Goal: Task Accomplishment & Management: Manage account settings

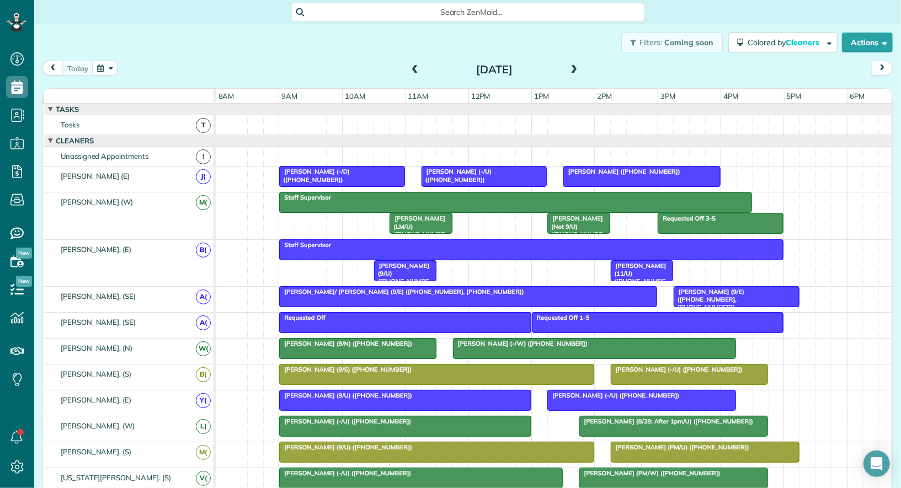
scroll to position [17, 0]
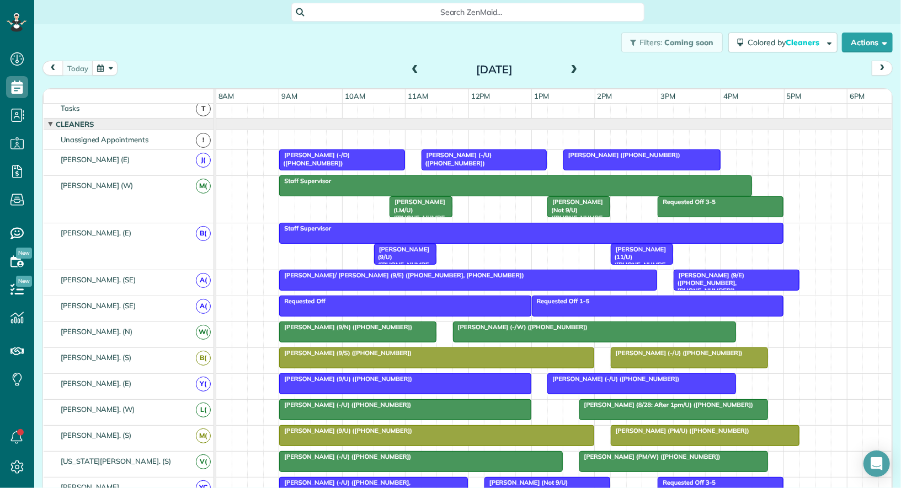
click at [109, 65] on button "button" at bounding box center [104, 68] width 25 height 15
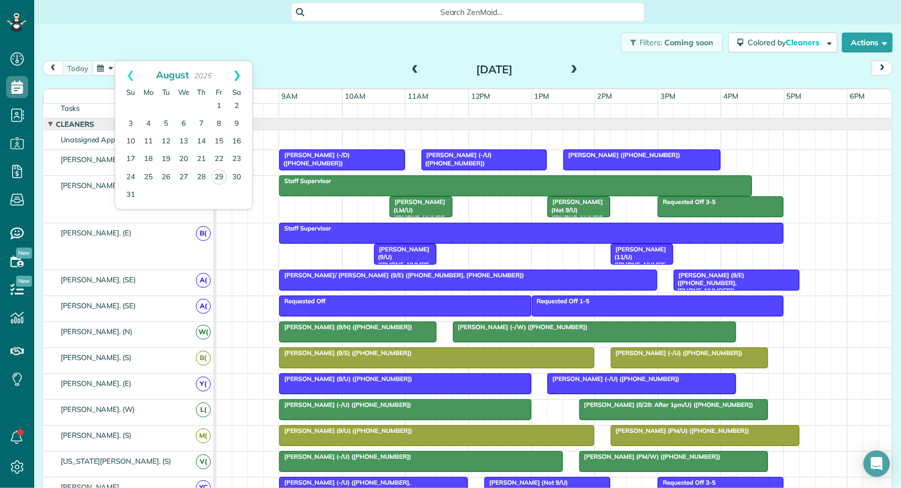
click at [238, 72] on link "Next" at bounding box center [237, 75] width 30 height 28
click at [217, 104] on link "5" at bounding box center [219, 107] width 18 height 18
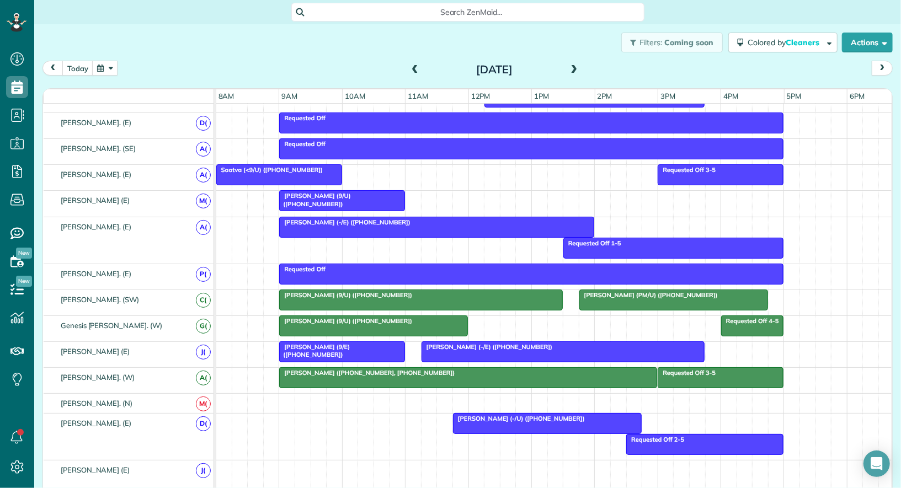
scroll to position [680, 0]
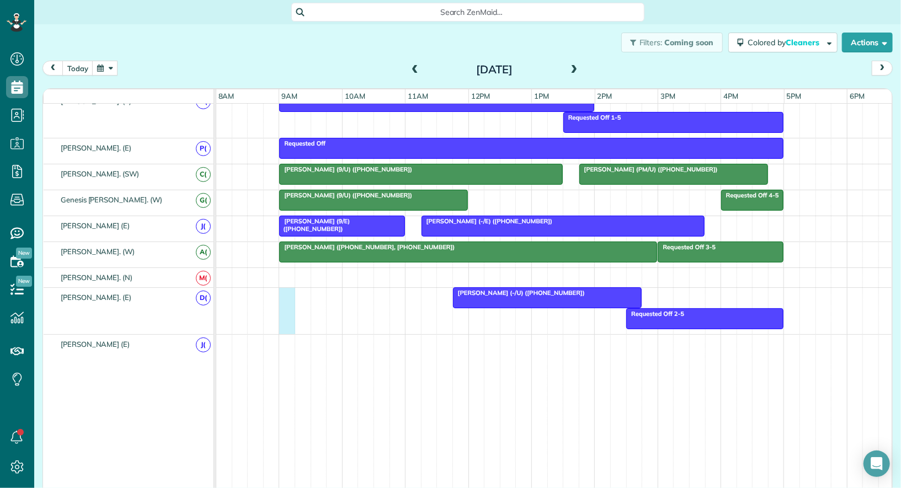
click at [289, 291] on div "Brandon Tobey (-/U) (+19723224824) Requested Off 2-5" at bounding box center [554, 311] width 677 height 46
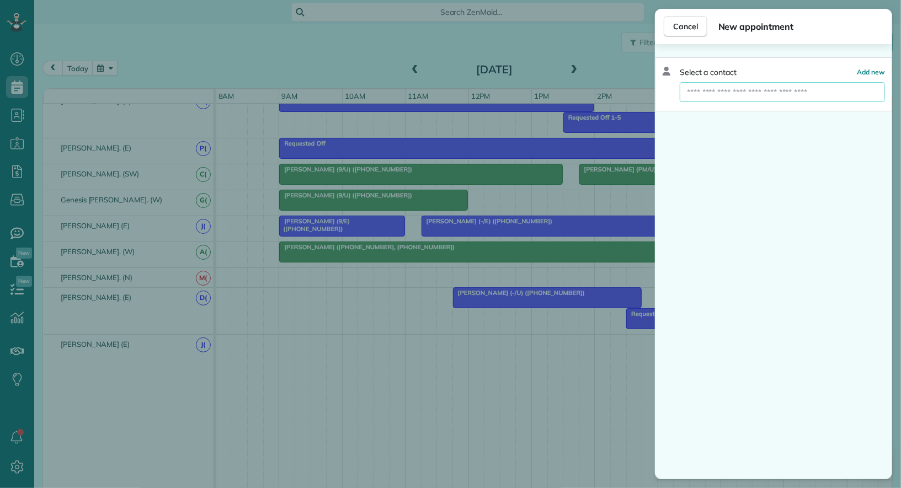
click at [792, 91] on input "text" at bounding box center [782, 92] width 205 height 20
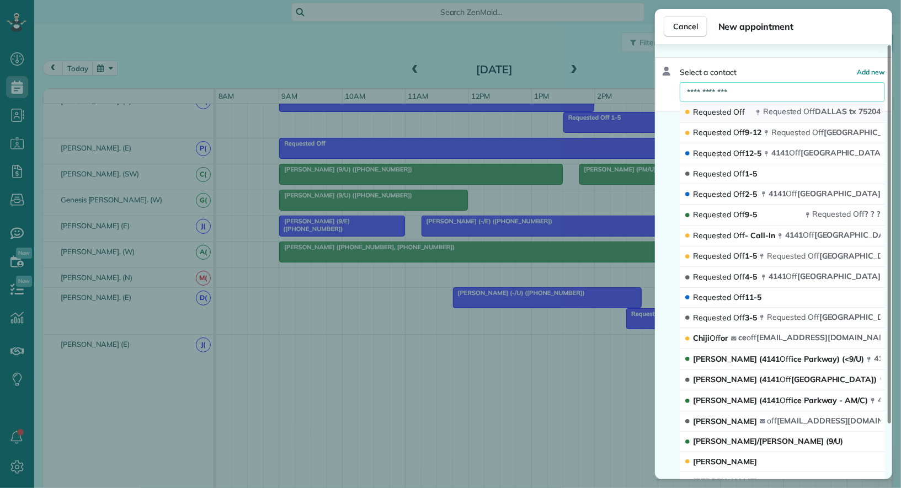
type input "**********"
click at [799, 108] on span "Requested" at bounding box center [782, 111] width 39 height 10
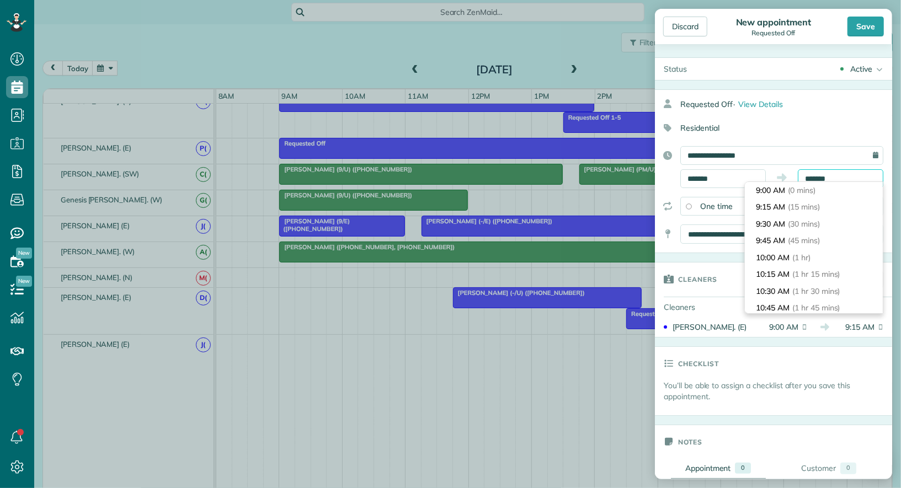
click at [820, 184] on body "Dashboard Scheduling Calendar View List View Dispatch View - Weekly scheduling …" at bounding box center [450, 244] width 901 height 488
type input "********"
click at [816, 252] on li "10:00 AM (1 hr)" at bounding box center [814, 257] width 138 height 17
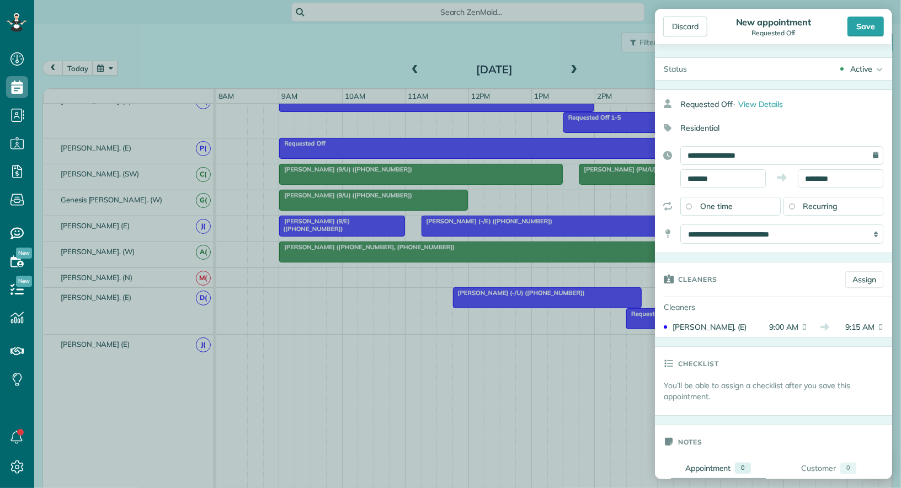
click at [868, 72] on div "Active" at bounding box center [861, 68] width 22 height 11
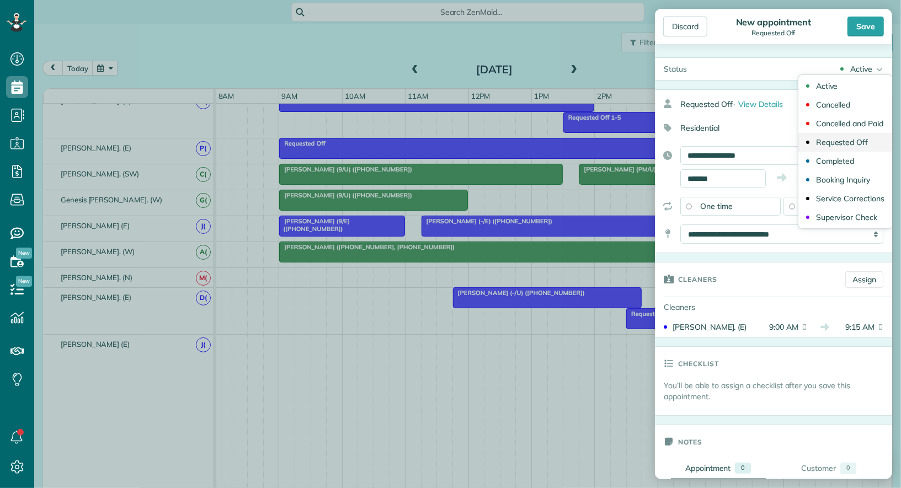
click at [861, 146] on link "Requested Off" at bounding box center [845, 142] width 94 height 19
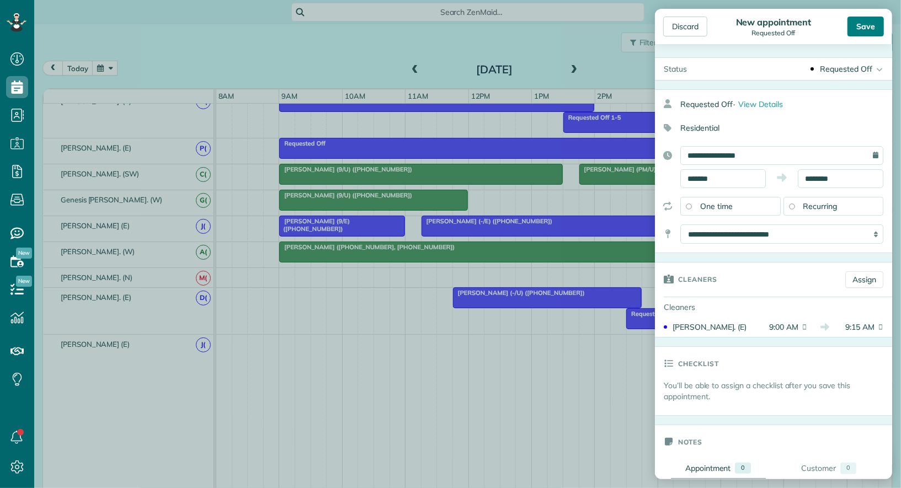
click at [871, 25] on div "Save" at bounding box center [865, 27] width 36 height 20
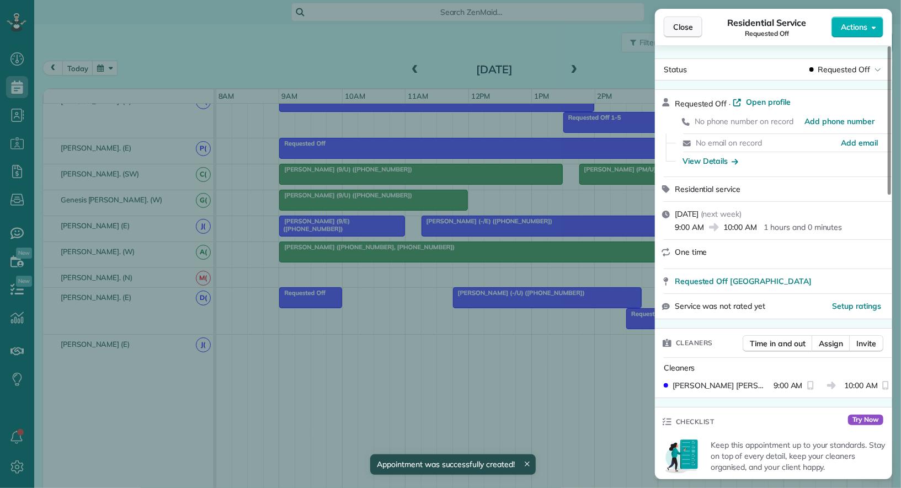
click at [687, 30] on span "Close" at bounding box center [683, 27] width 20 height 11
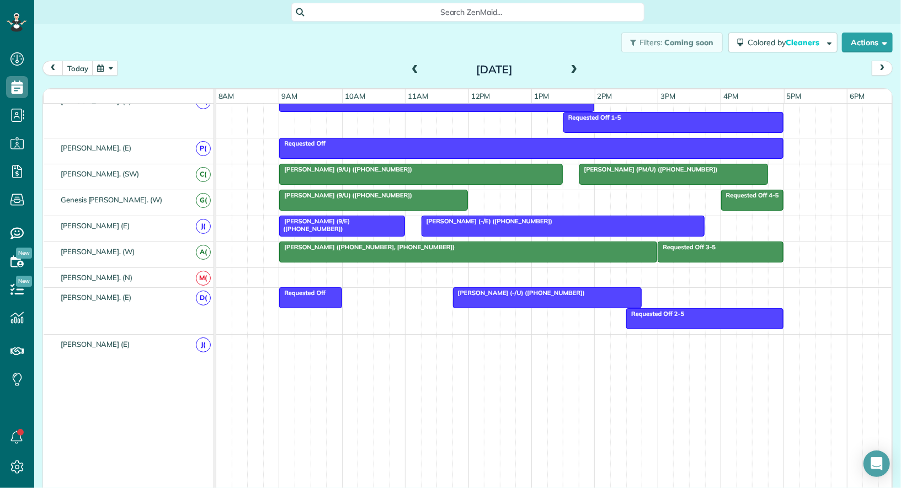
click at [107, 63] on button "button" at bounding box center [104, 68] width 25 height 15
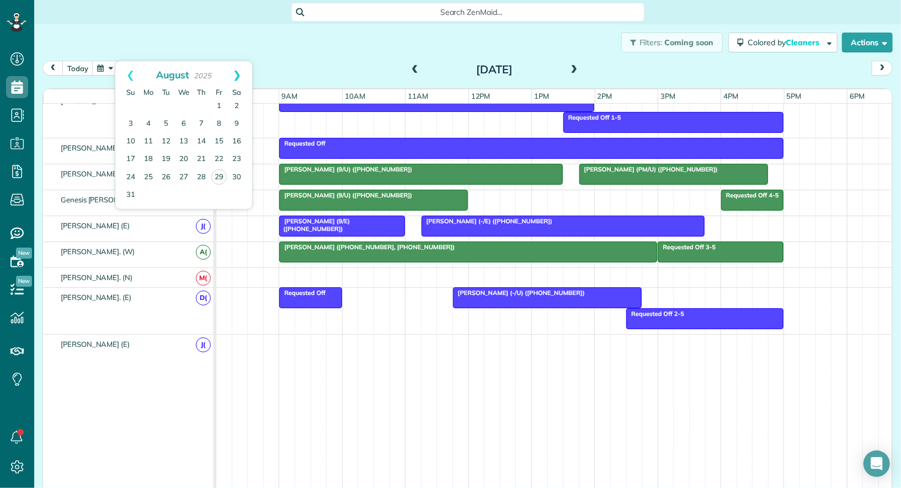
click at [238, 75] on link "Next" at bounding box center [237, 75] width 30 height 28
click at [169, 103] on link "2" at bounding box center [166, 107] width 18 height 18
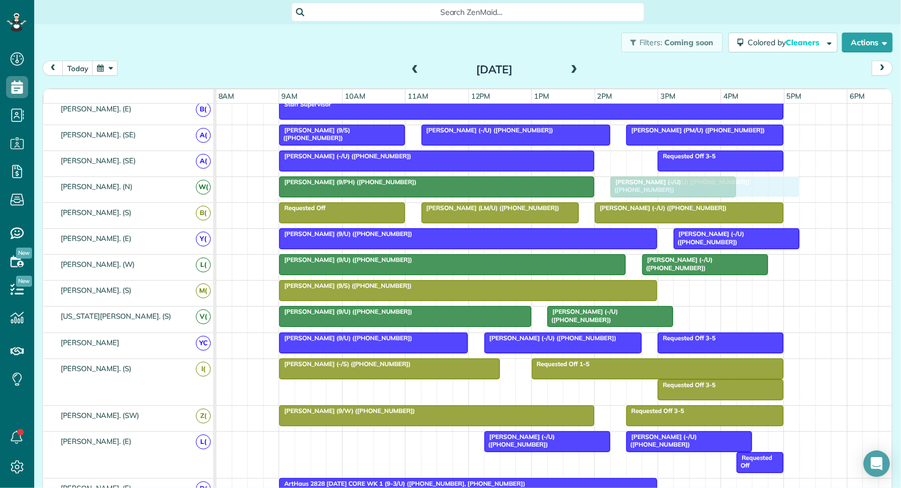
drag, startPoint x: 343, startPoint y: 331, endPoint x: 674, endPoint y: 189, distance: 360.1
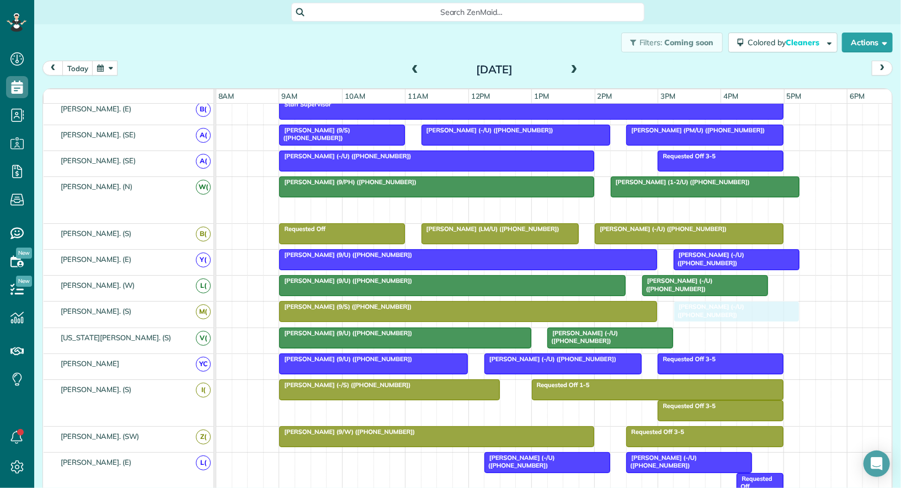
drag, startPoint x: 663, startPoint y: 198, endPoint x: 724, endPoint y: 309, distance: 127.2
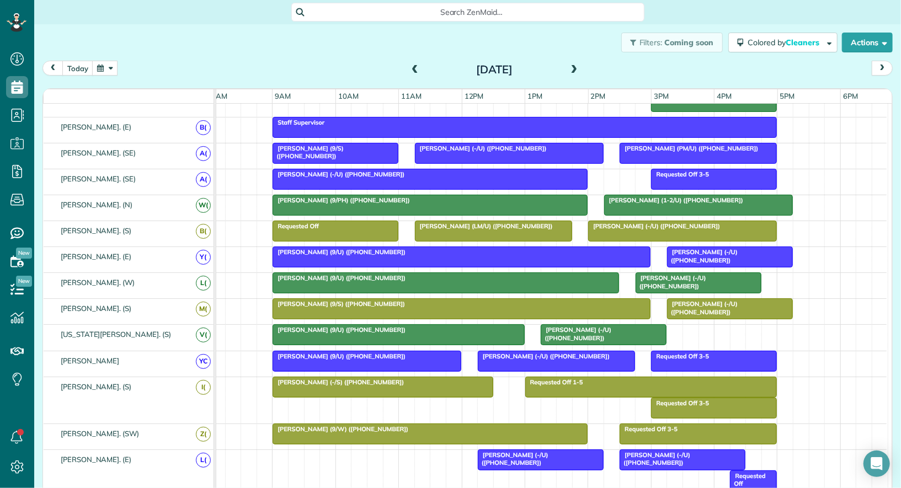
click at [449, 358] on div at bounding box center [367, 361] width 188 height 20
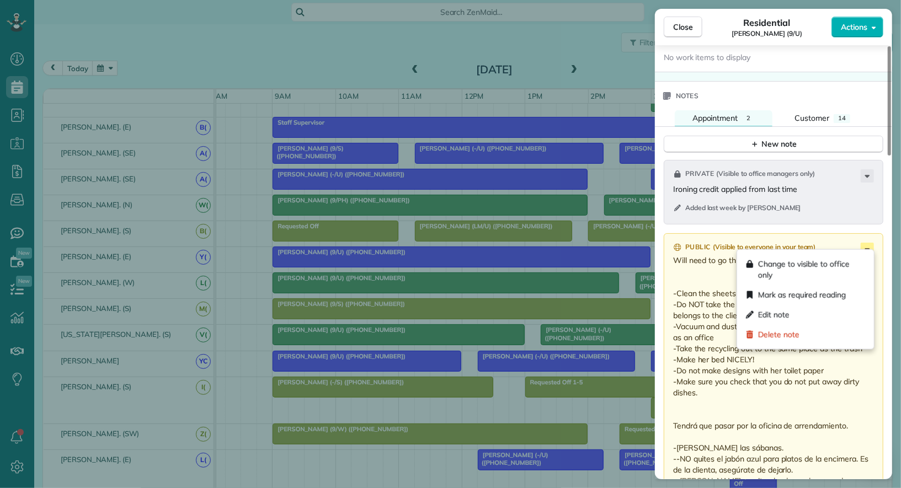
click at [867, 248] on icon at bounding box center [867, 249] width 5 height 3
click at [831, 317] on div "Edit note" at bounding box center [806, 315] width 128 height 20
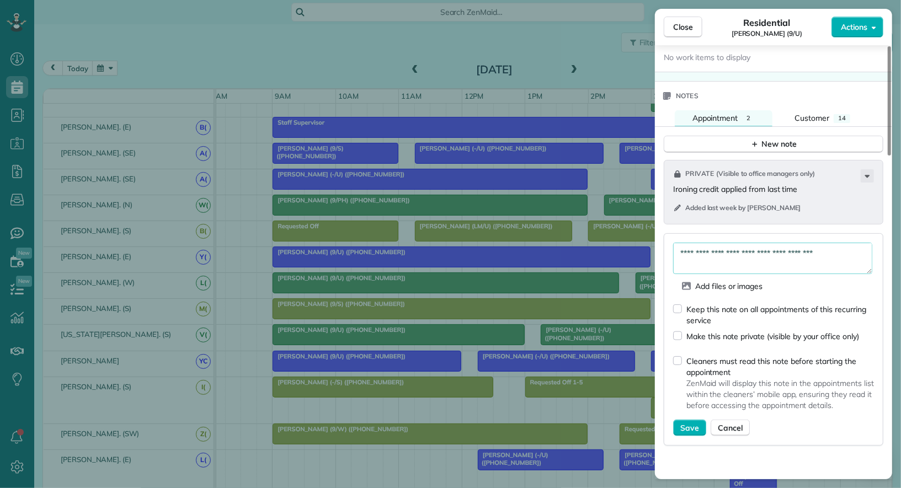
click at [681, 244] on textarea "**********" at bounding box center [772, 258] width 199 height 31
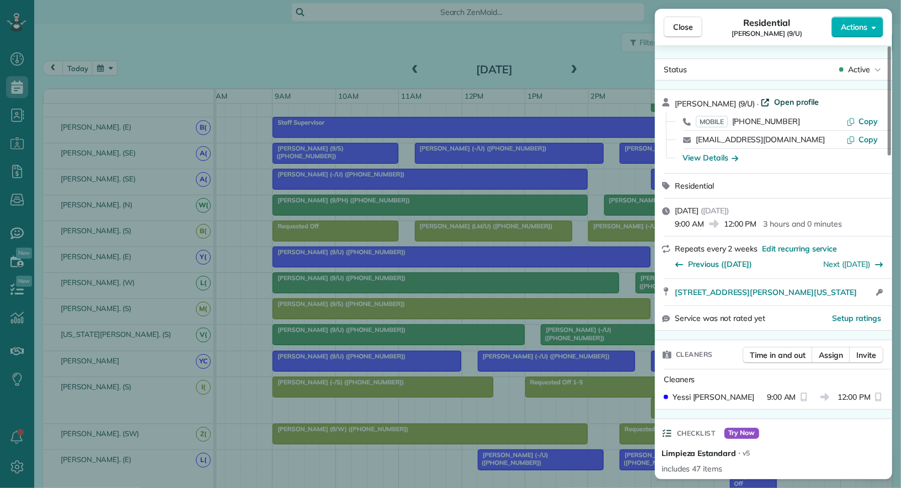
click at [791, 100] on span "Open profile" at bounding box center [796, 102] width 45 height 11
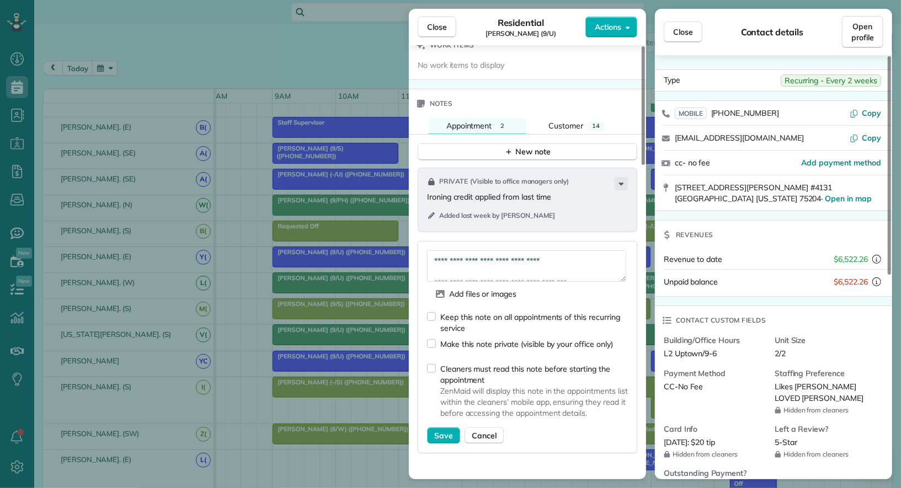
drag, startPoint x: 435, startPoint y: 273, endPoint x: 428, endPoint y: 233, distance: 39.8
click at [428, 233] on div "**********" at bounding box center [528, 311] width 220 height 286
type textarea "**********"
click at [455, 320] on div "Keep this note on all appointments of this recurring service" at bounding box center [534, 323] width 188 height 22
click at [440, 430] on span "Save" at bounding box center [443, 435] width 19 height 11
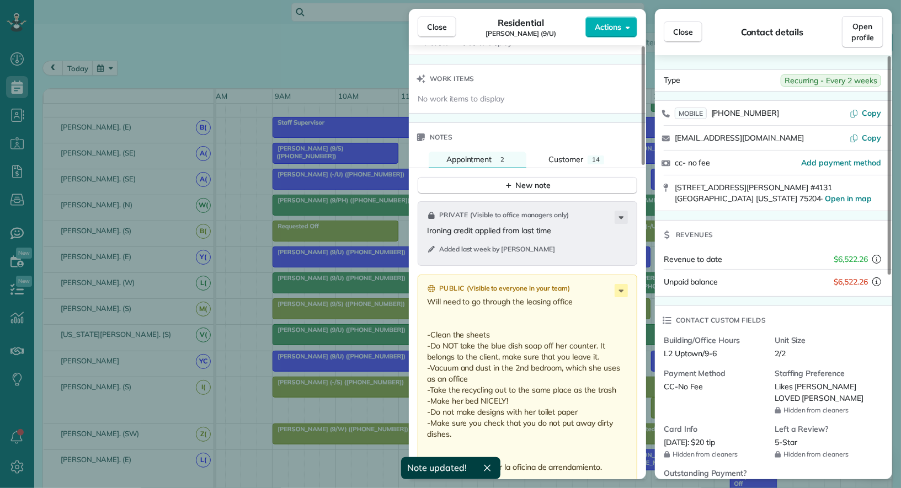
scroll to position [764, 0]
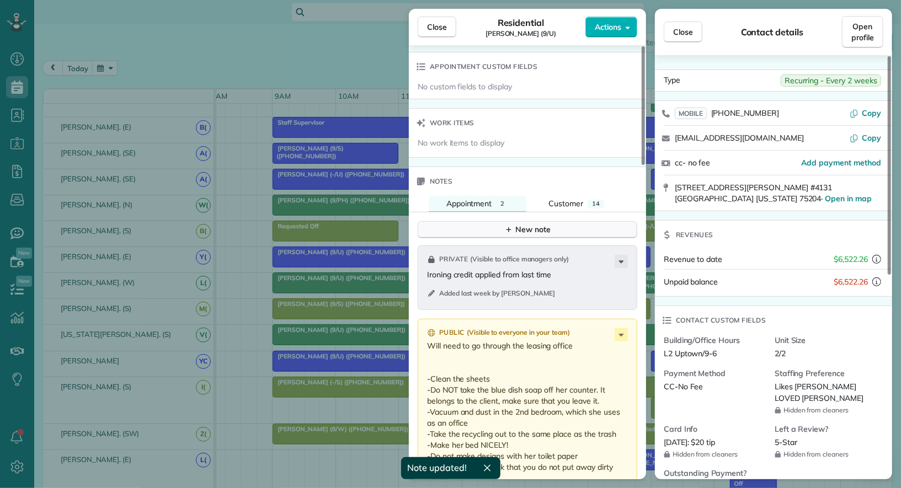
click at [532, 221] on button "New note" at bounding box center [528, 229] width 220 height 17
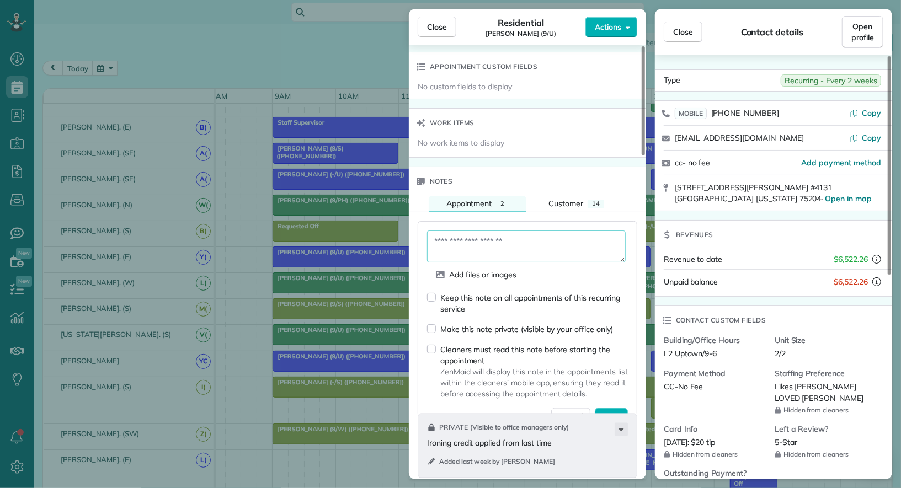
click at [518, 247] on textarea at bounding box center [526, 247] width 199 height 32
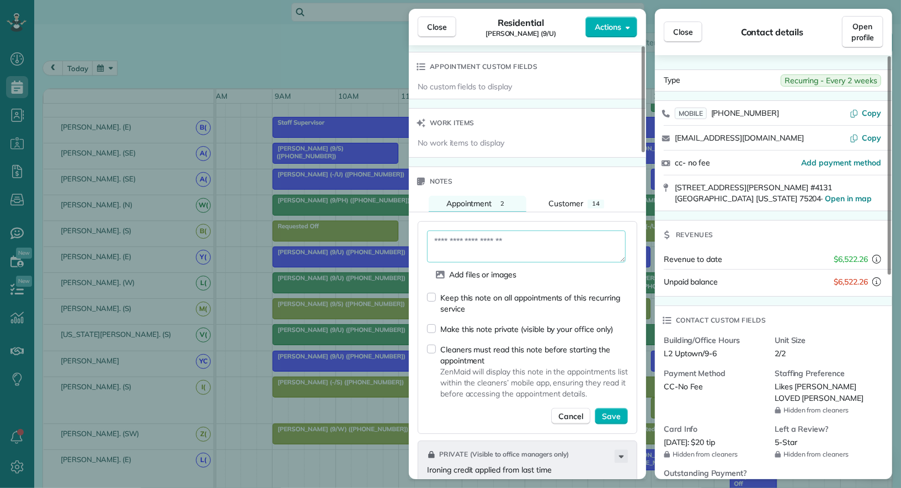
paste textarea "**********"
type textarea "**********"
click at [610, 408] on button "Save" at bounding box center [611, 416] width 33 height 17
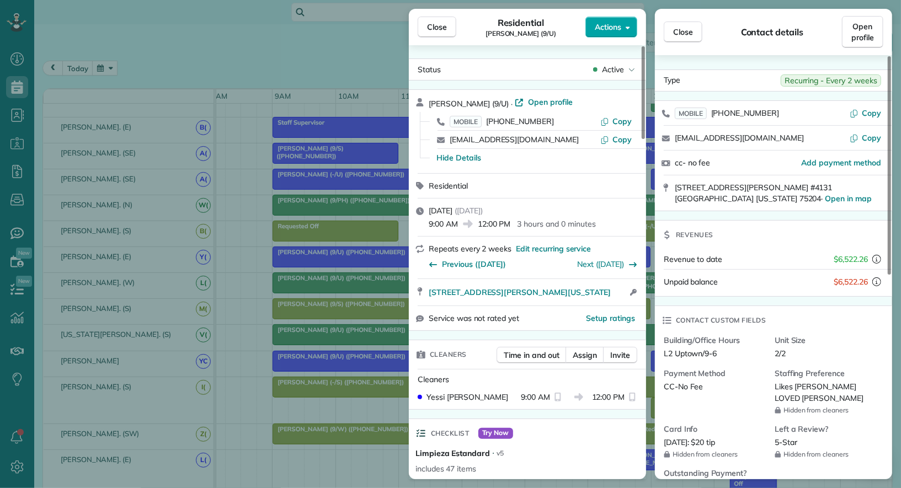
click at [614, 27] on span "Actions" at bounding box center [608, 27] width 26 height 11
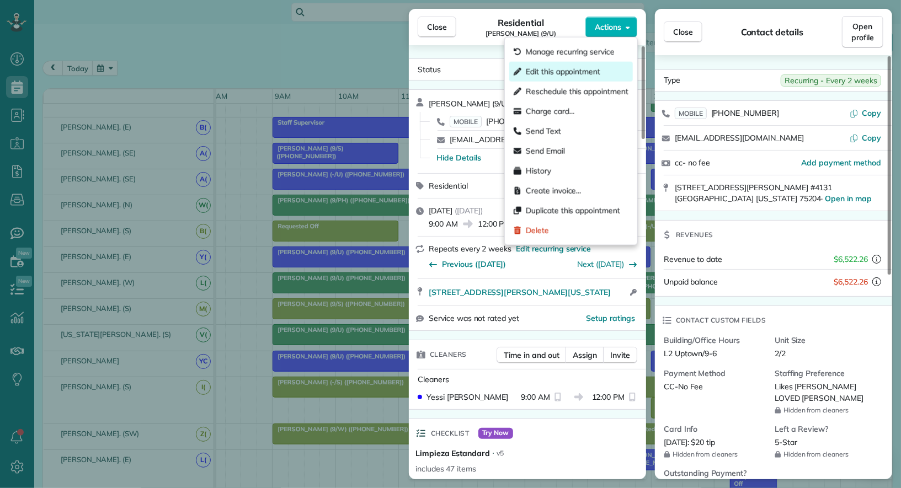
click at [601, 63] on div "Edit this appointment" at bounding box center [571, 72] width 124 height 20
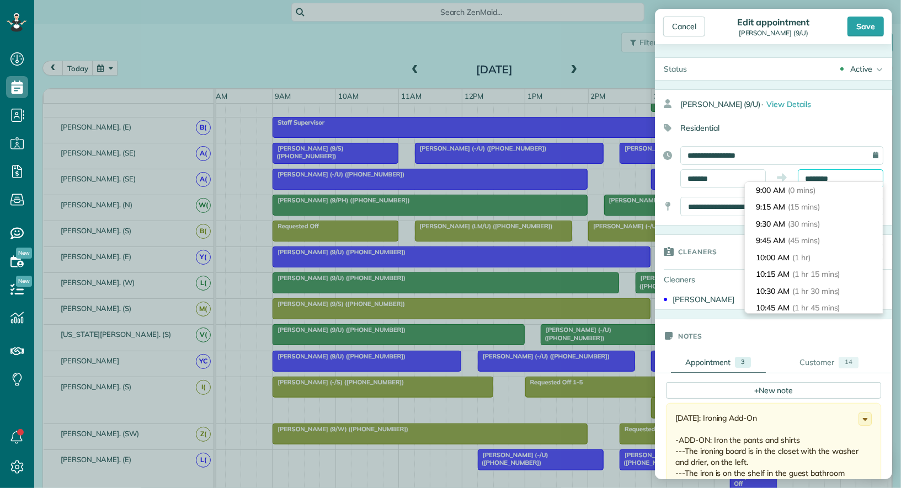
click at [823, 183] on body "Dashboard Scheduling Calendar View List View Dispatch View - Weekly scheduling …" at bounding box center [450, 244] width 901 height 488
type input "********"
click at [825, 253] on span "(3 hrs 45 mins)" at bounding box center [819, 258] width 54 height 10
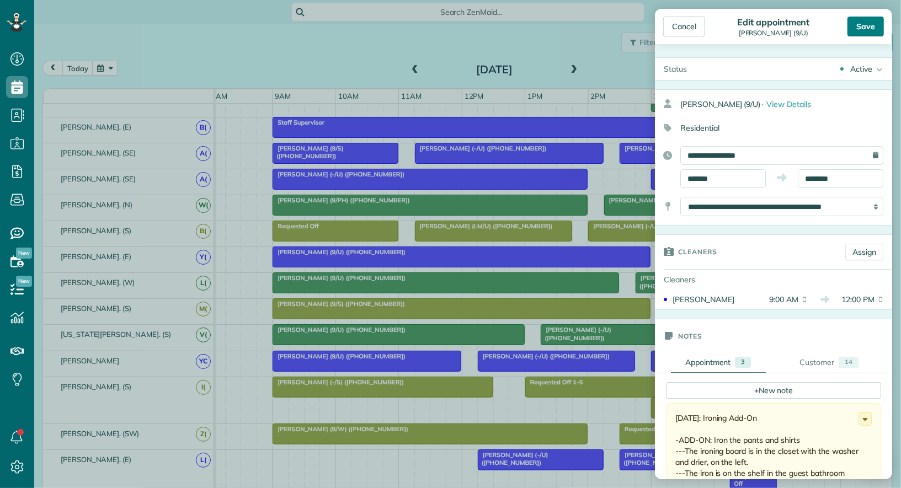
click at [870, 27] on div "Save" at bounding box center [865, 27] width 36 height 20
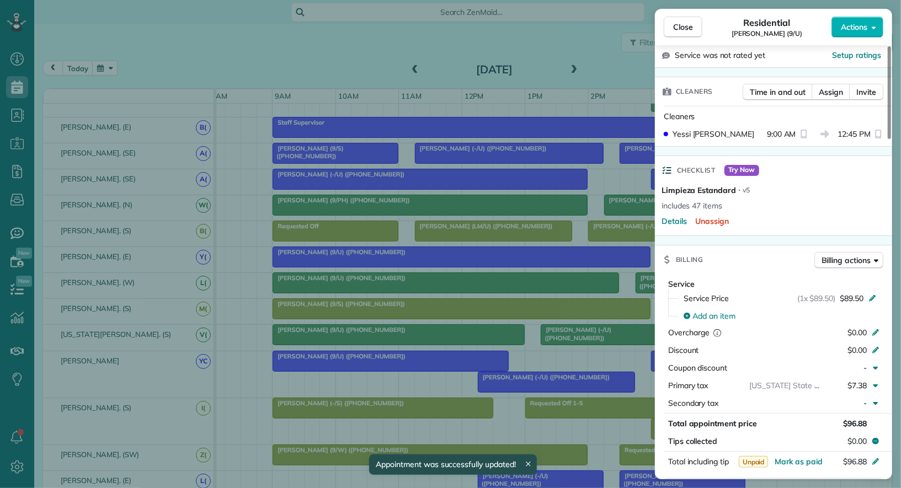
scroll to position [382, 0]
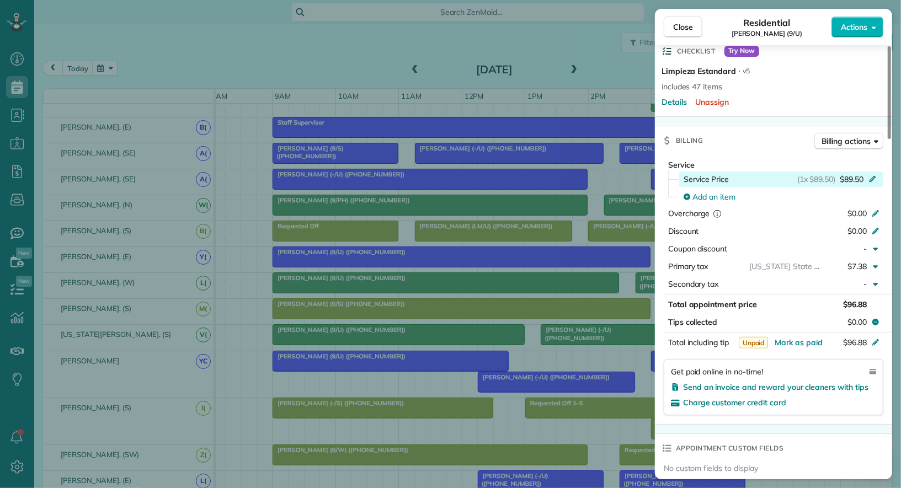
click at [856, 180] on span "$89.50" at bounding box center [852, 179] width 24 height 11
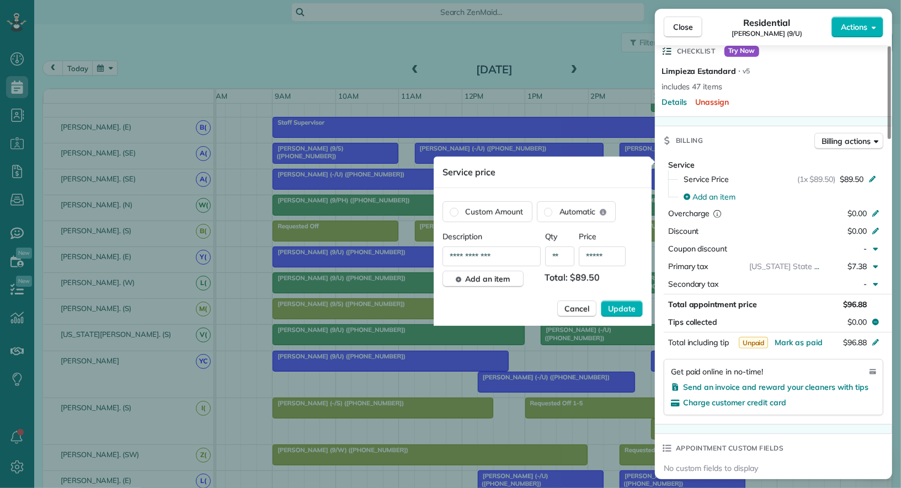
drag, startPoint x: 615, startPoint y: 257, endPoint x: 589, endPoint y: 257, distance: 26.5
click at [589, 257] on input "*****" at bounding box center [602, 257] width 47 height 20
type input "****"
click at [633, 227] on div "**********" at bounding box center [543, 260] width 218 height 134
click at [629, 307] on span "Update" at bounding box center [622, 308] width 28 height 11
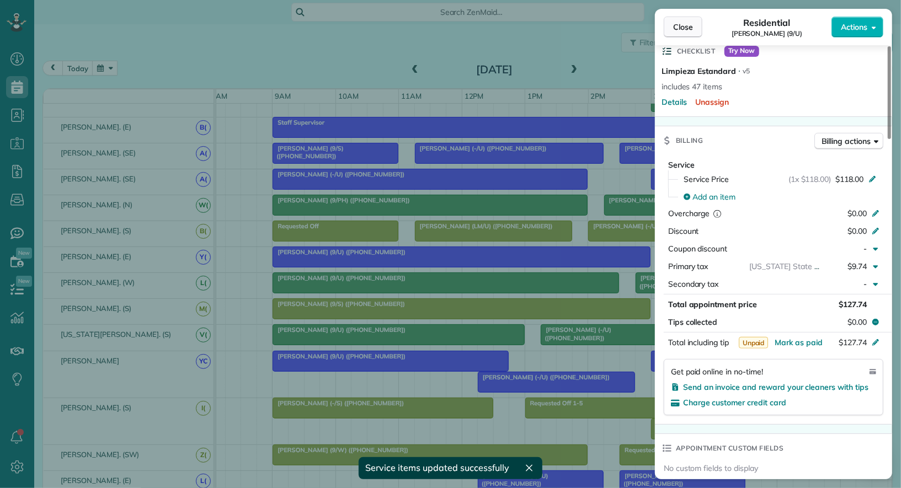
click at [689, 35] on button "Close" at bounding box center [683, 27] width 39 height 21
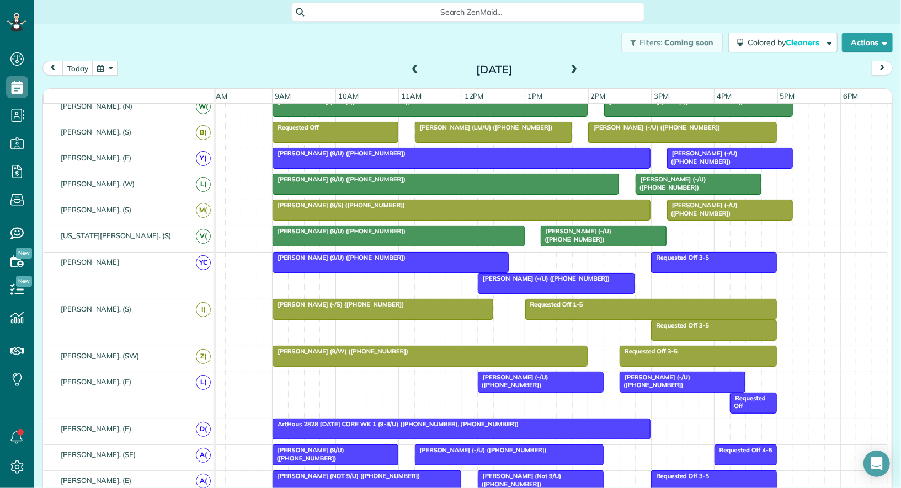
scroll to position [274, 0]
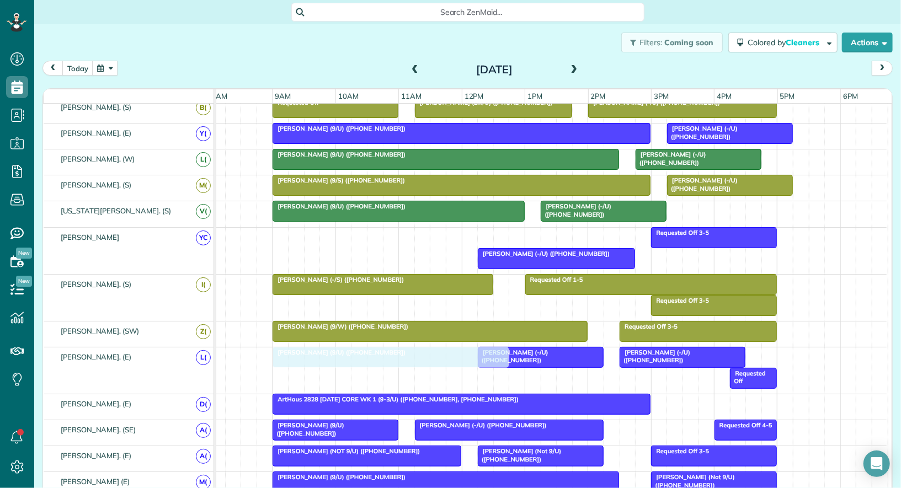
drag, startPoint x: 338, startPoint y: 234, endPoint x: 339, endPoint y: 367, distance: 133.5
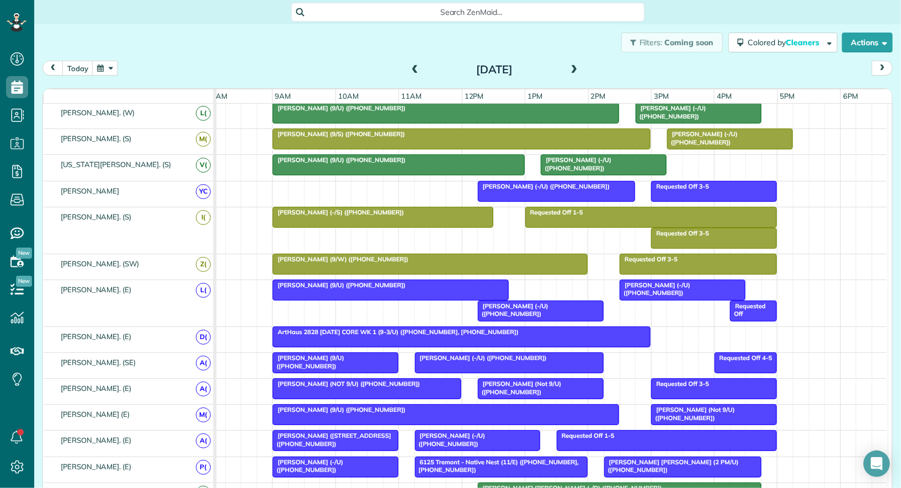
scroll to position [338, 0]
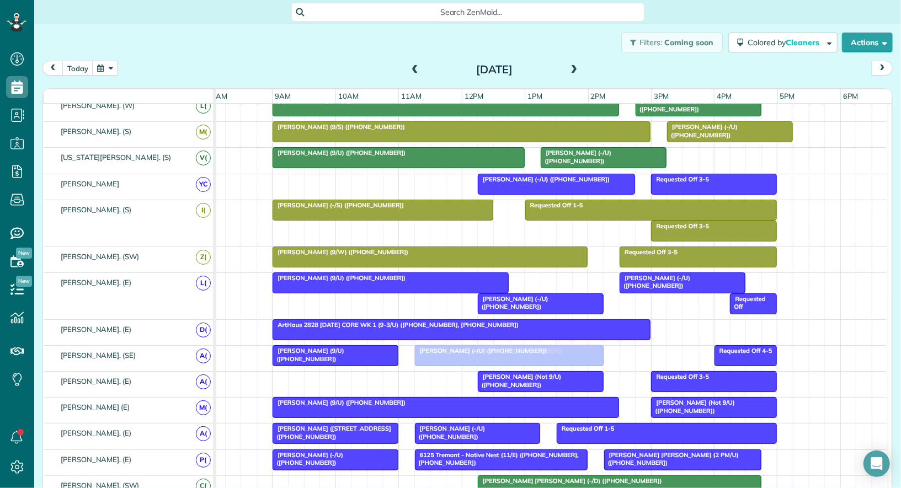
drag, startPoint x: 401, startPoint y: 373, endPoint x: 550, endPoint y: 353, distance: 150.9
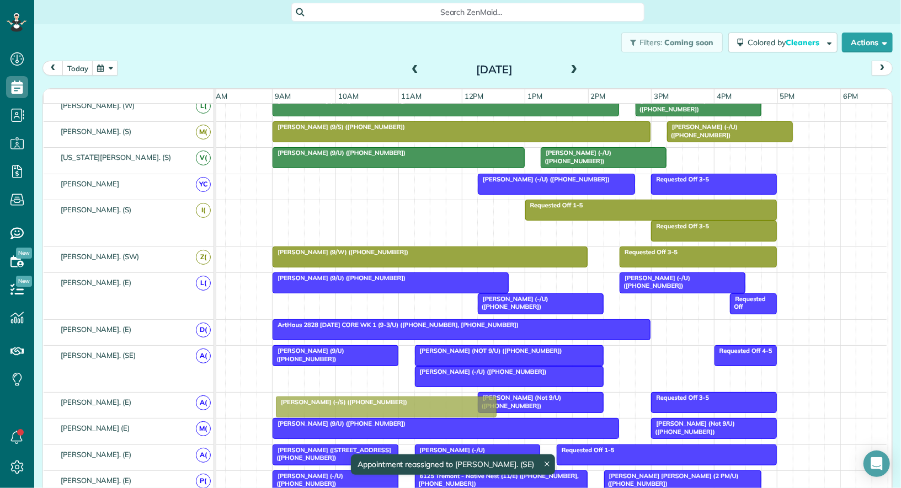
drag, startPoint x: 401, startPoint y: 206, endPoint x: 404, endPoint y: 408, distance: 202.0
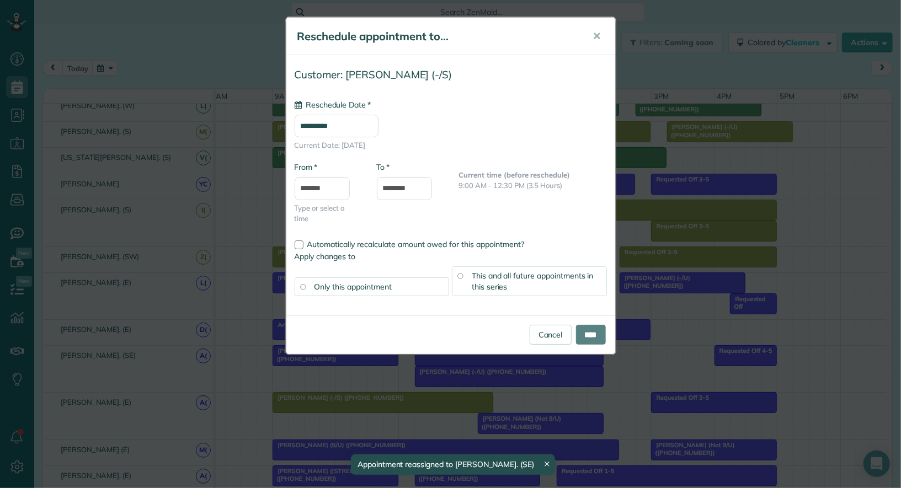
type input "**********"
click at [556, 336] on link "Cancel" at bounding box center [551, 335] width 42 height 20
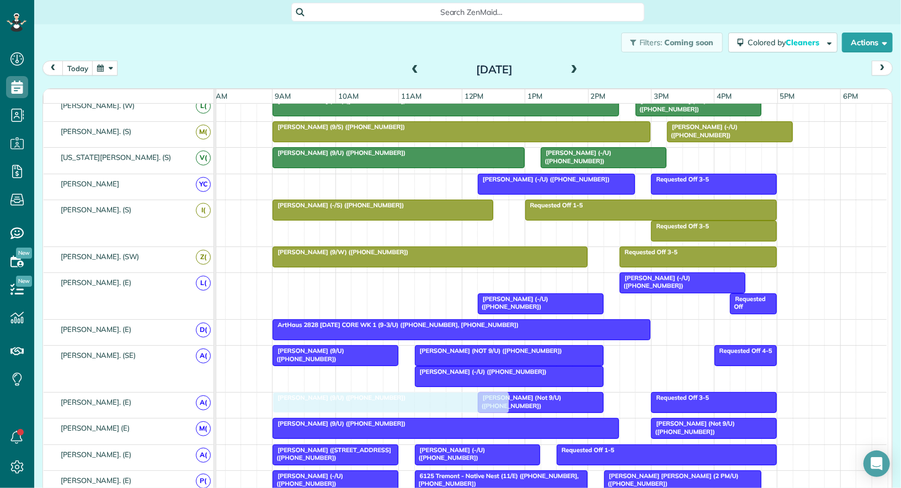
drag, startPoint x: 395, startPoint y: 279, endPoint x: 401, endPoint y: 409, distance: 129.8
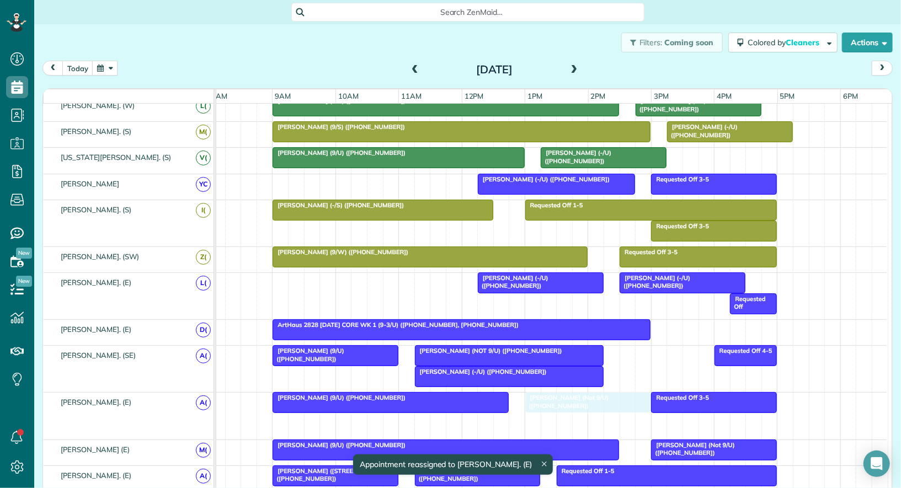
drag, startPoint x: 498, startPoint y: 417, endPoint x: 552, endPoint y: 418, distance: 54.1
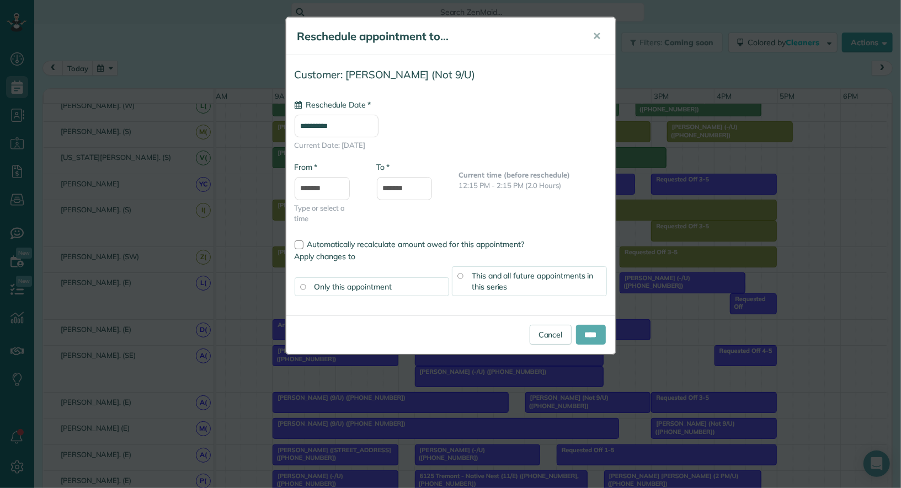
type input "**********"
click at [585, 334] on input "****" at bounding box center [591, 335] width 30 height 20
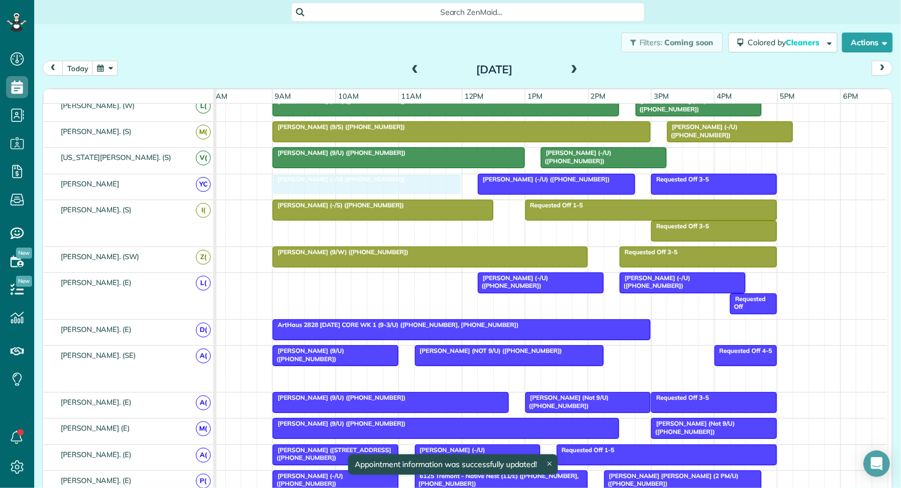
drag, startPoint x: 481, startPoint y: 375, endPoint x: 344, endPoint y: 189, distance: 230.4
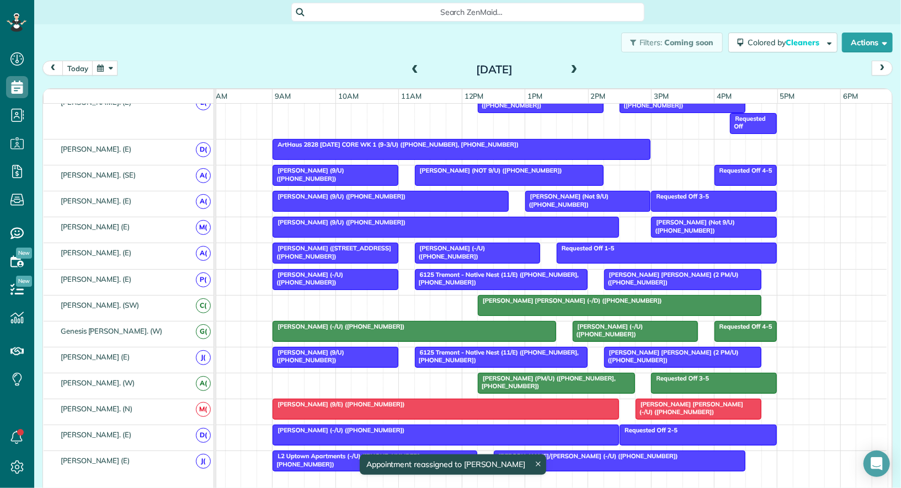
scroll to position [536, 0]
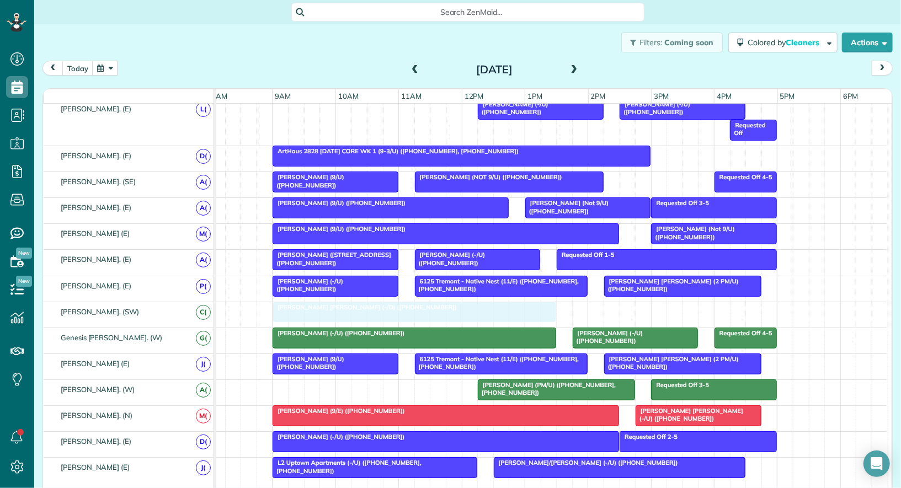
drag, startPoint x: 531, startPoint y: 302, endPoint x: 329, endPoint y: 308, distance: 202.1
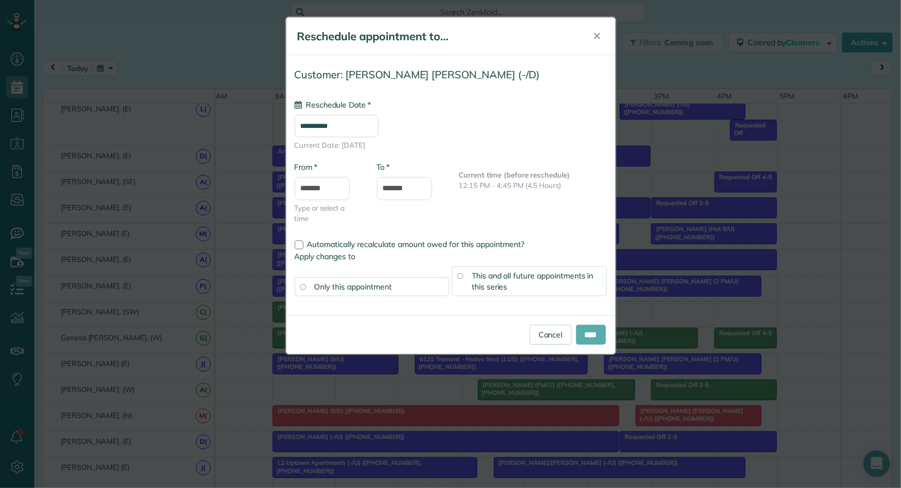
type input "**********"
click at [591, 328] on input "****" at bounding box center [591, 335] width 30 height 20
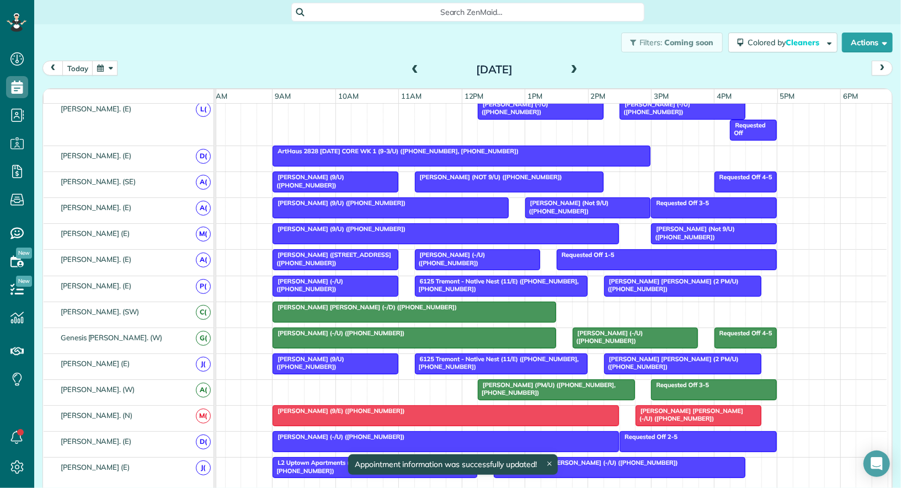
click at [566, 384] on div "Bella Dinardo (PM/U) (+19729742582, +12144494242)" at bounding box center [556, 389] width 151 height 16
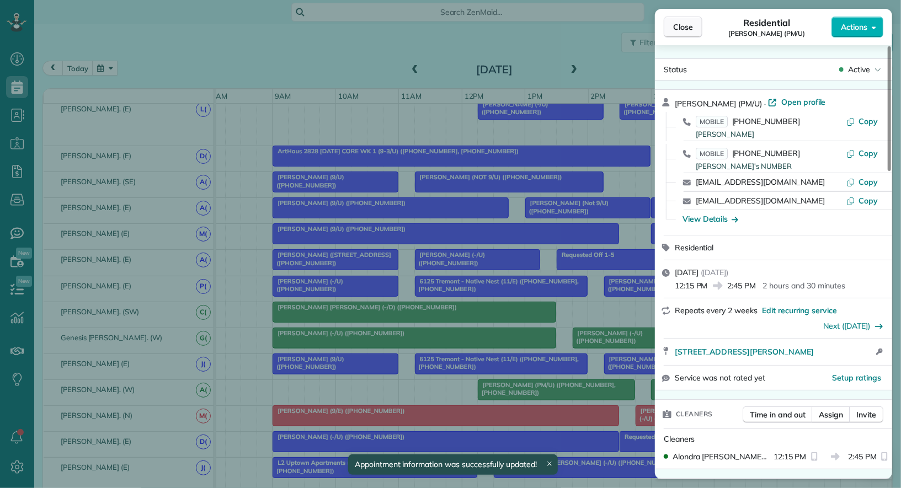
click at [680, 24] on span "Close" at bounding box center [683, 27] width 20 height 11
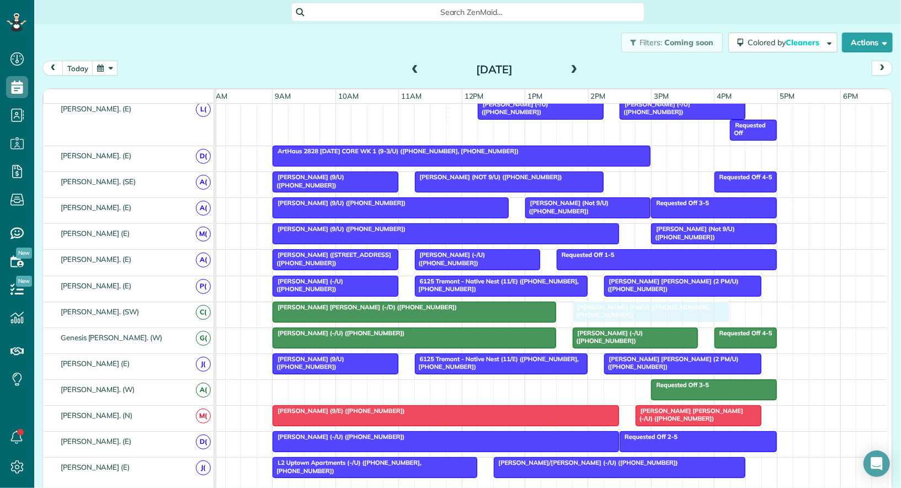
drag, startPoint x: 545, startPoint y: 383, endPoint x: 639, endPoint y: 311, distance: 119.2
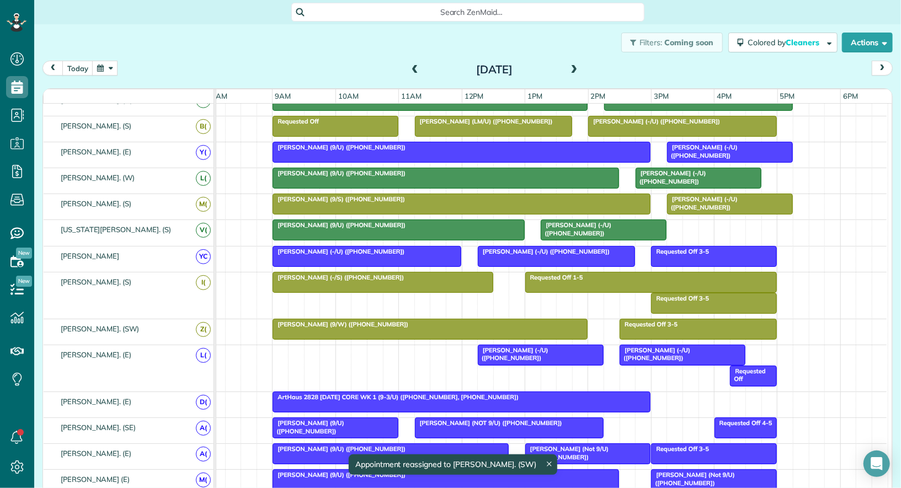
scroll to position [241, 0]
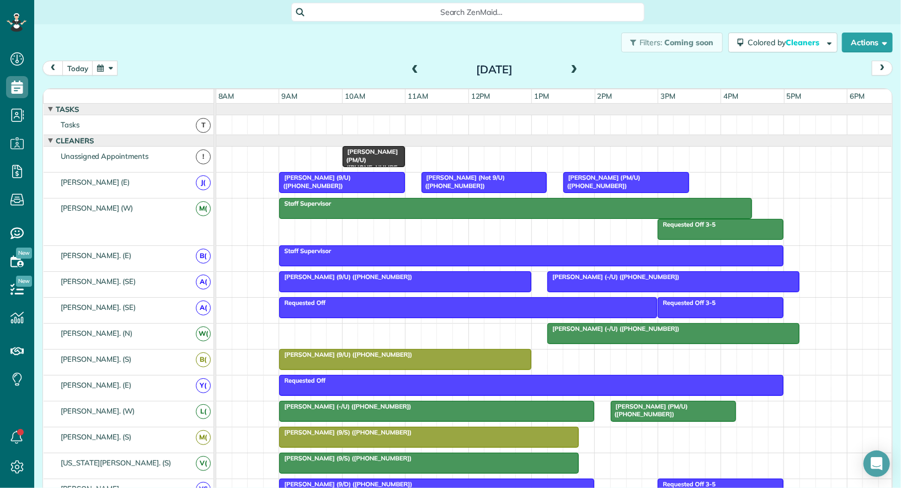
scroll to position [4, 4]
click at [71, 137] on link "All Contacts" at bounding box center [97, 135] width 127 height 25
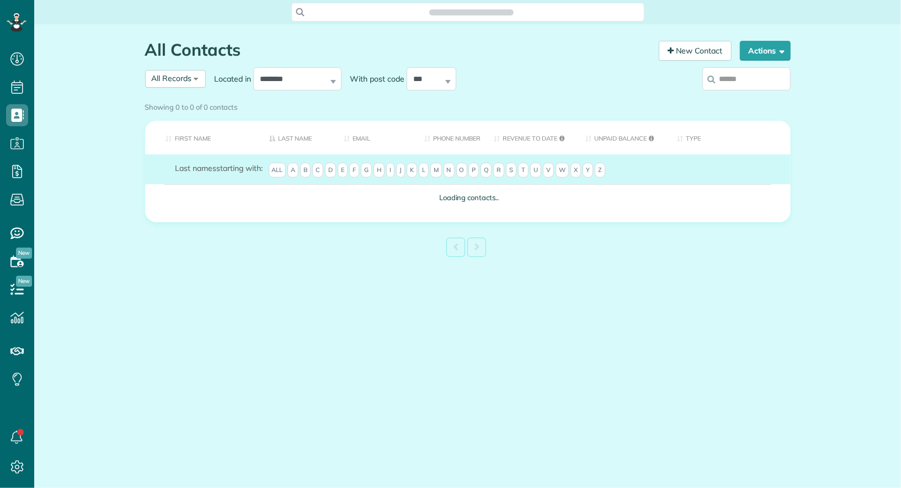
scroll to position [4, 4]
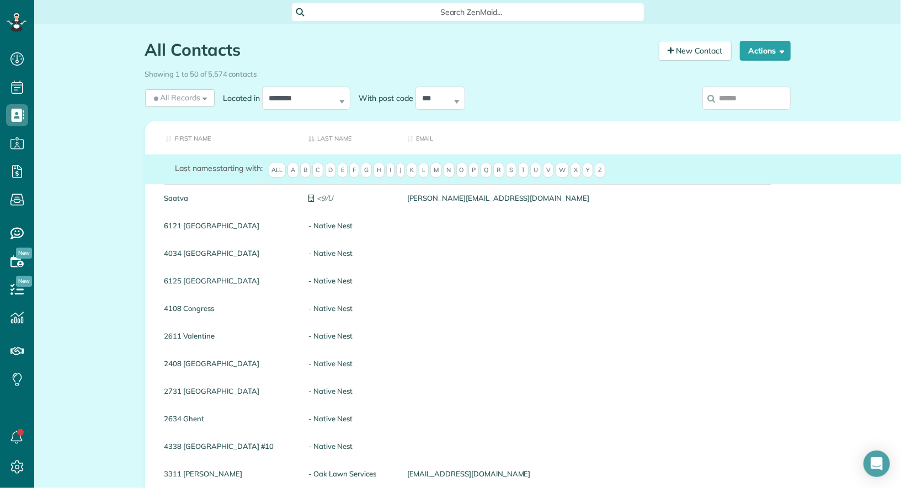
click at [739, 100] on input "search" at bounding box center [746, 98] width 88 height 23
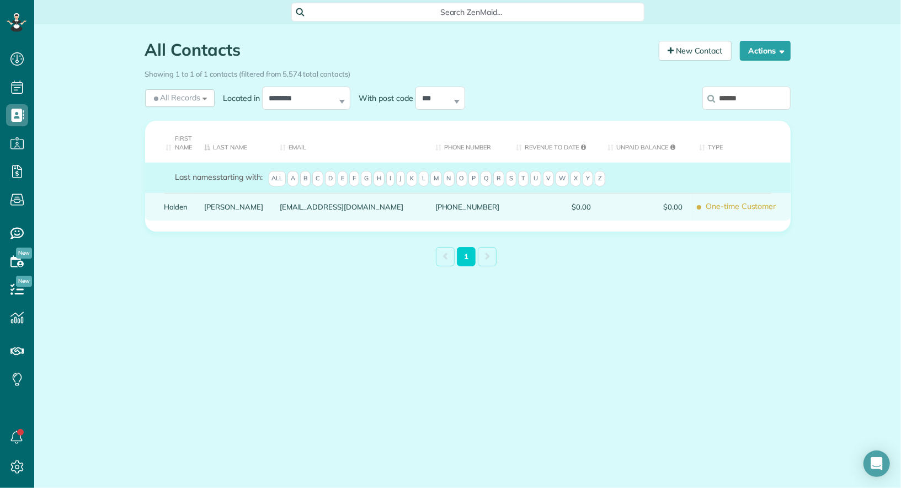
type input "******"
click at [169, 212] on div "Holden" at bounding box center [176, 207] width 40 height 28
click at [177, 207] on link "Holden" at bounding box center [176, 207] width 24 height 8
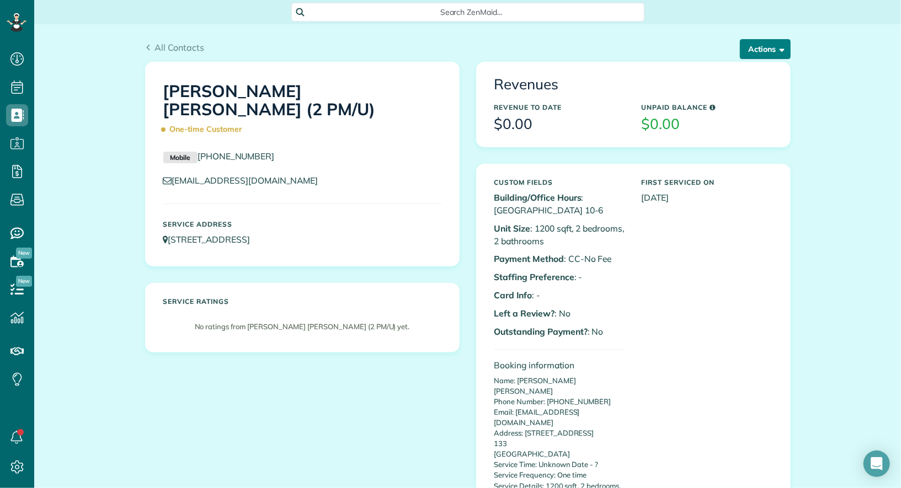
click at [760, 47] on button "Actions" at bounding box center [765, 49] width 51 height 20
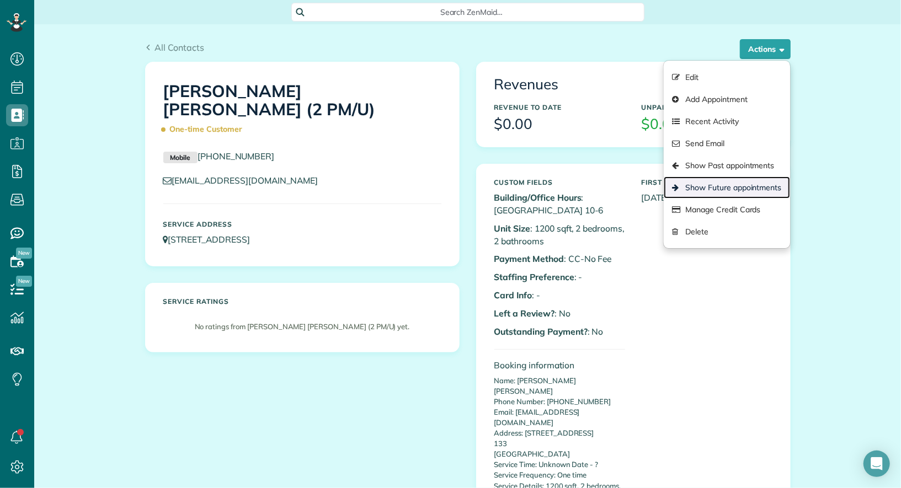
click at [748, 189] on link "Show Future appointments" at bounding box center [727, 188] width 126 height 22
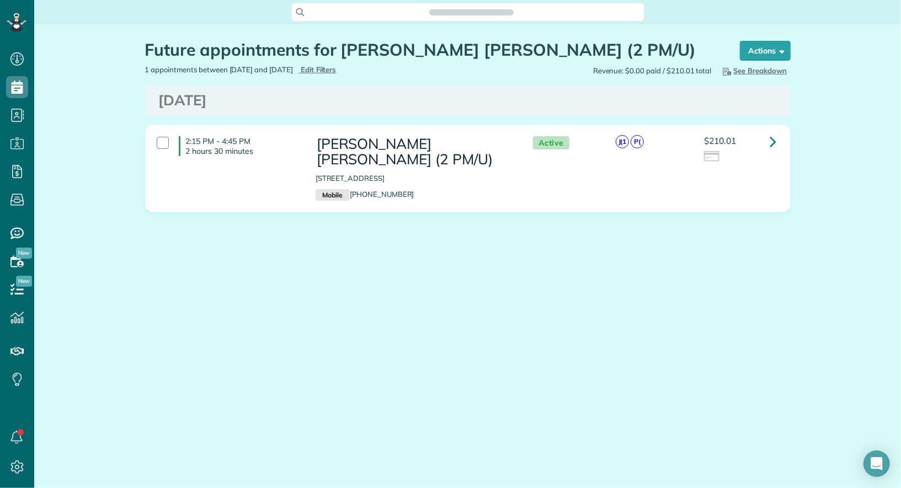
scroll to position [4, 4]
click at [783, 144] on link at bounding box center [774, 142] width 22 height 22
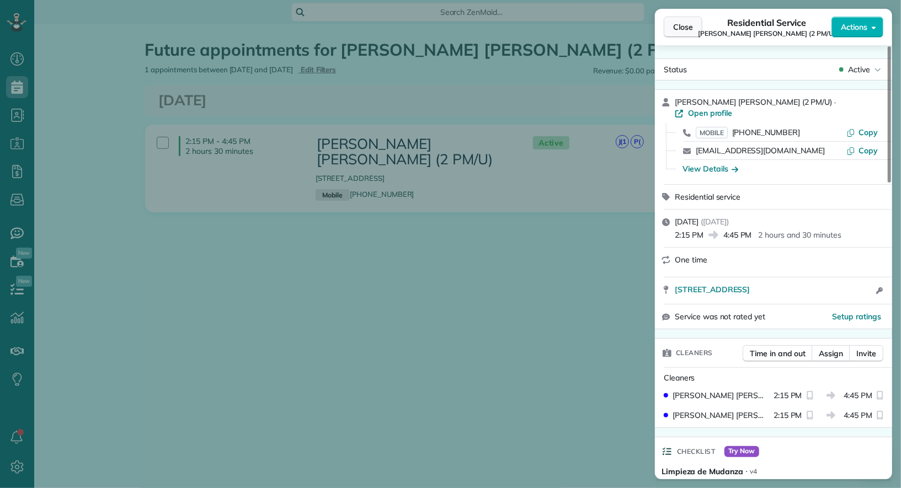
click at [684, 25] on span "Close" at bounding box center [683, 27] width 20 height 11
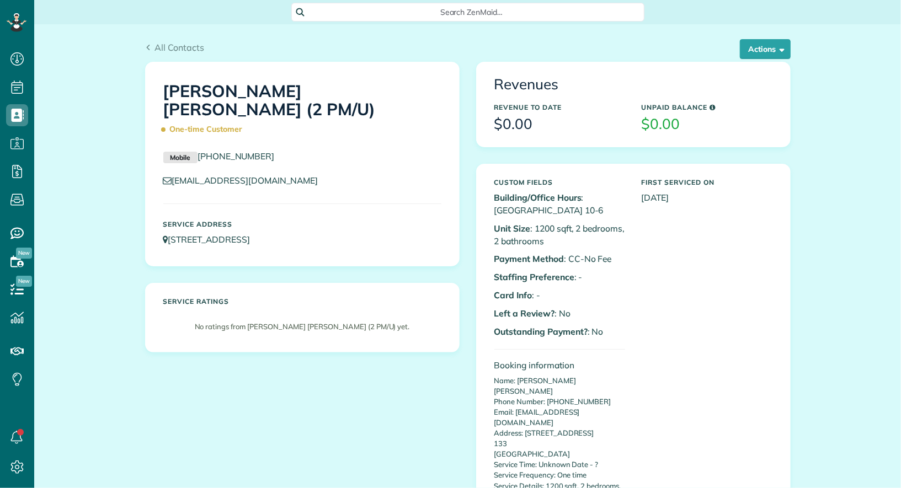
scroll to position [4, 4]
drag, startPoint x: 272, startPoint y: 137, endPoint x: 200, endPoint y: 138, distance: 71.7
click at [200, 150] on p "Mobile (973) 738-3602" at bounding box center [302, 156] width 278 height 13
copy link "(973) 738-3602"
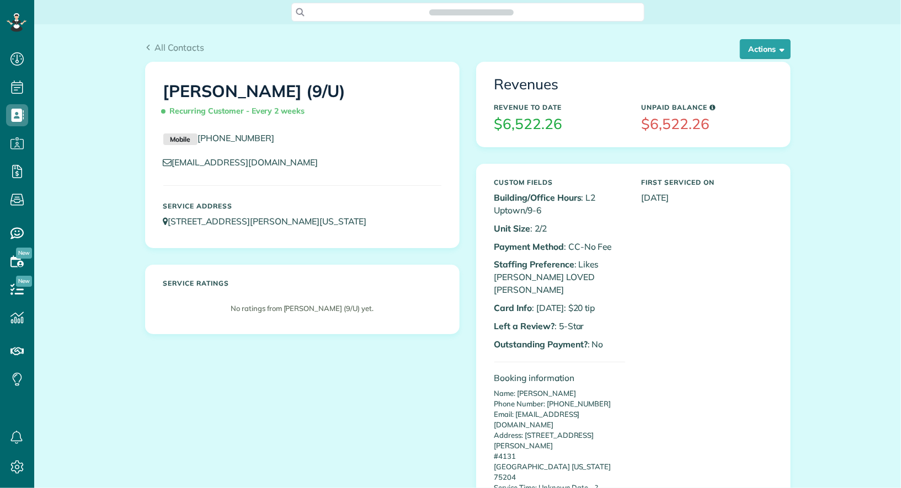
scroll to position [4, 4]
click at [785, 54] on button "Actions" at bounding box center [765, 49] width 51 height 20
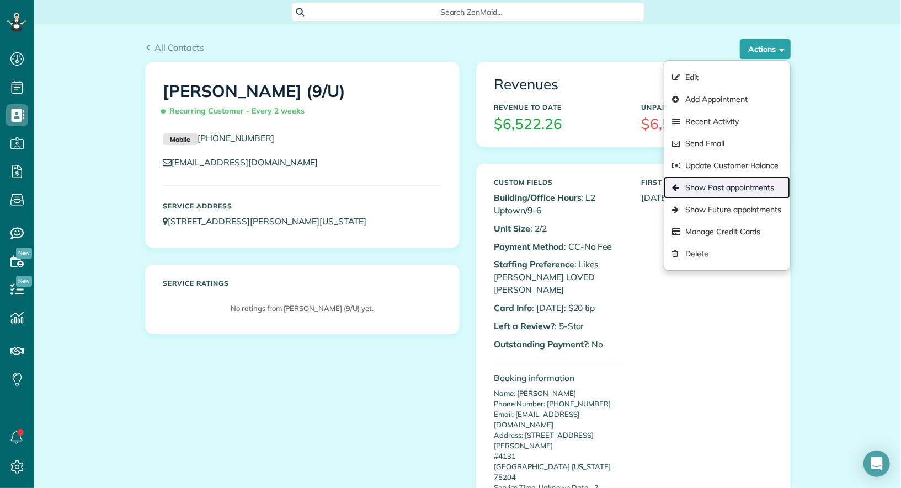
click at [769, 187] on link "Show Past appointments" at bounding box center [727, 188] width 126 height 22
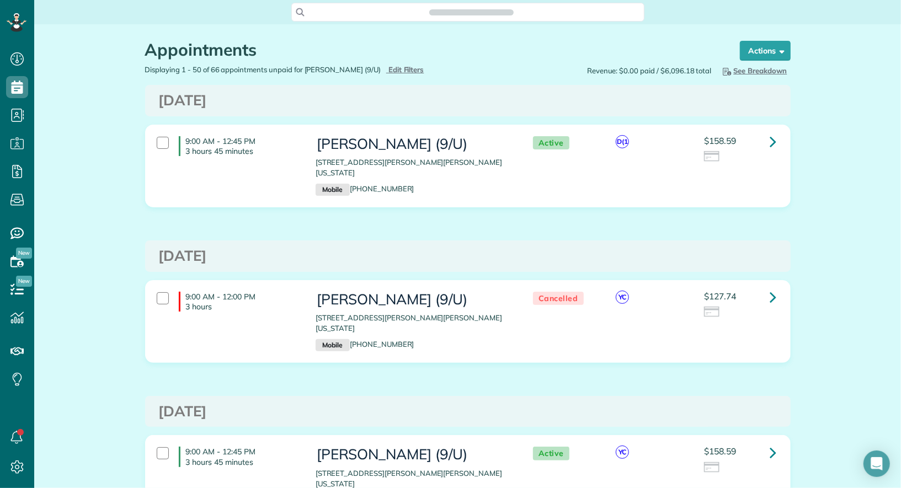
scroll to position [4, 4]
click at [775, 146] on icon at bounding box center [773, 141] width 7 height 19
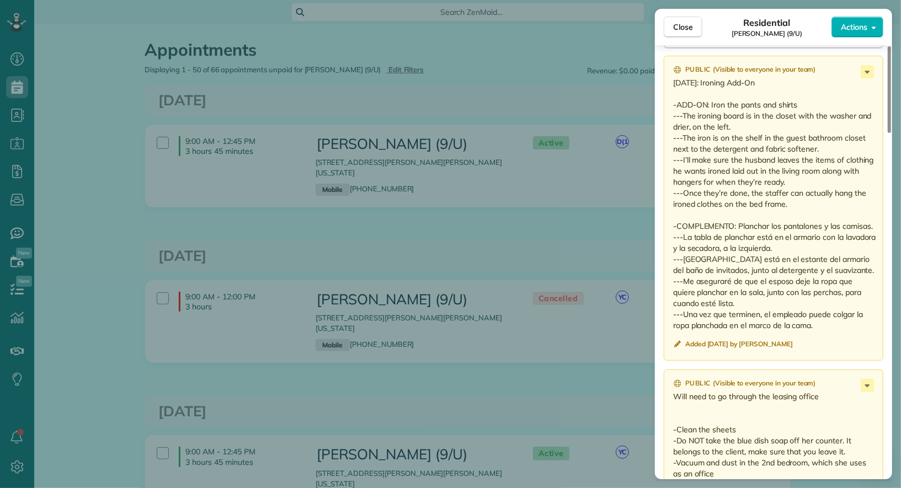
scroll to position [1048, 0]
drag, startPoint x: 787, startPoint y: 190, endPoint x: 671, endPoint y: 93, distance: 151.3
click at [671, 93] on div "Public ( Visible to everyone in your team ) Aug 18: Ironing Add-On -ADD-ON: Iro…" at bounding box center [774, 209] width 220 height 305
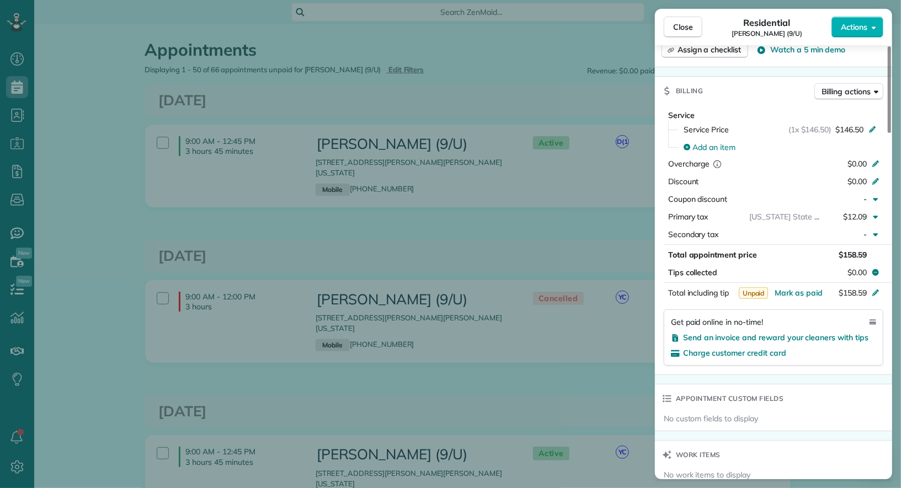
scroll to position [514, 0]
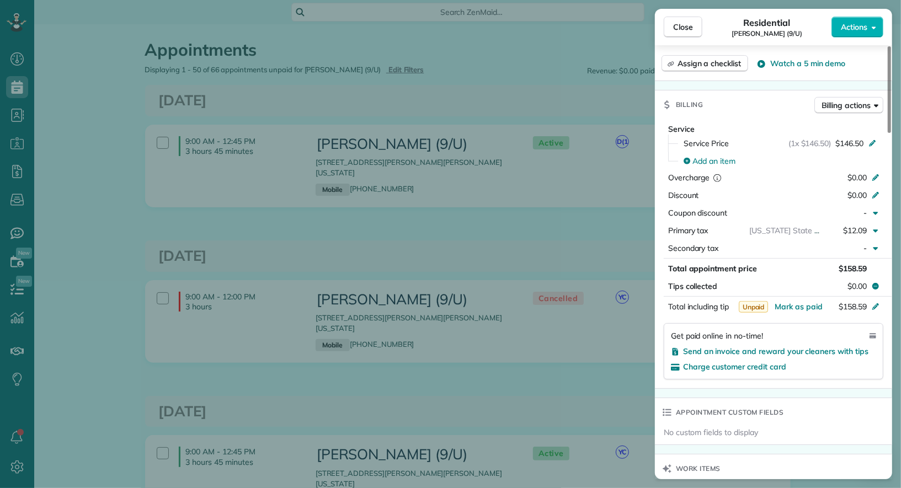
drag, startPoint x: 830, startPoint y: 321, endPoint x: 686, endPoint y: 380, distance: 155.3
click at [785, 488] on html "Dashboard Scheduling Calendar View List View Dispatch View - Weekly scheduling …" at bounding box center [450, 244] width 901 height 488
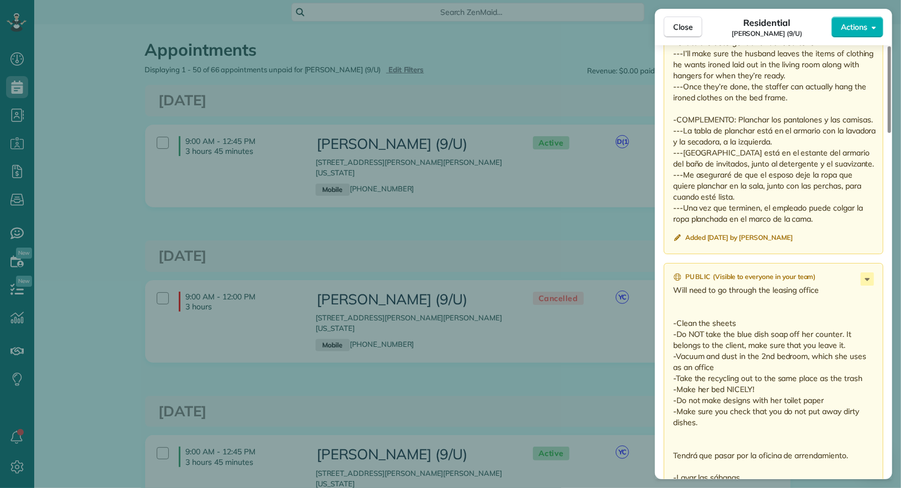
scroll to position [1079, 0]
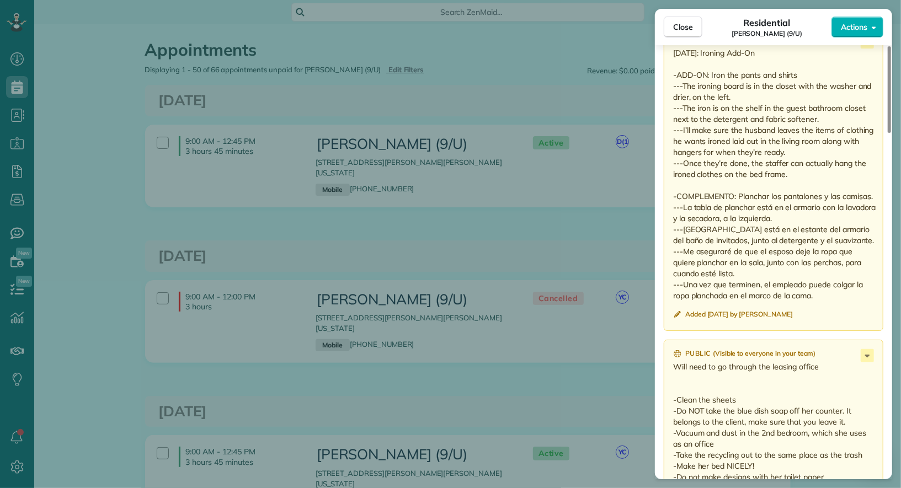
click at [830, 286] on div "Public ( Visible to everyone in your team ) Aug 18: Ironing Add-On -ADD-ON: Iro…" at bounding box center [774, 178] width 220 height 305
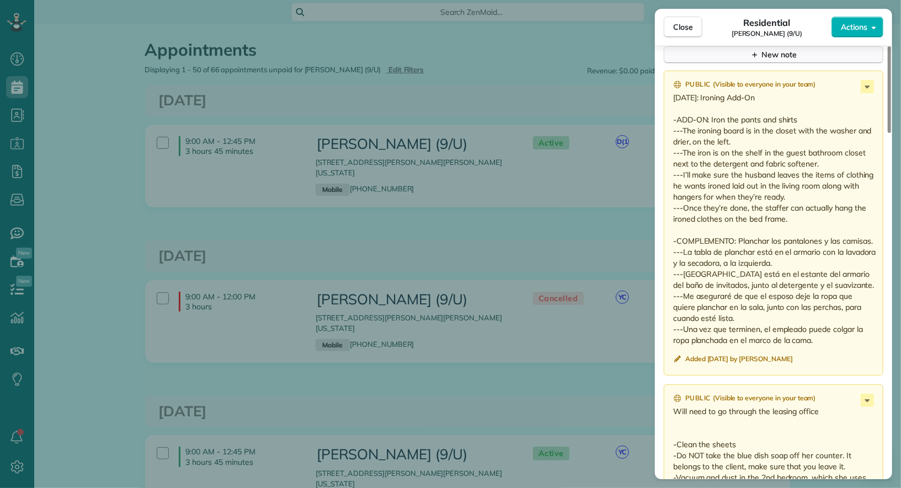
scroll to position [1017, 0]
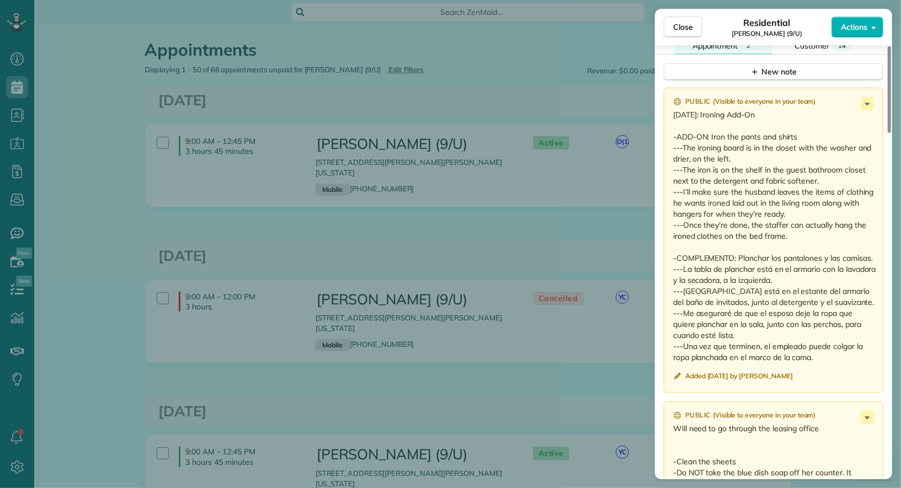
drag, startPoint x: 830, startPoint y: 286, endPoint x: 671, endPoint y: 103, distance: 242.1
click at [671, 103] on div "Public ( Visible to everyone in your team ) Aug 18: Ironing Add-On -ADD-ON: Iro…" at bounding box center [774, 240] width 220 height 305
click at [687, 31] on span "Close" at bounding box center [683, 27] width 20 height 11
